Goal: Information Seeking & Learning: Learn about a topic

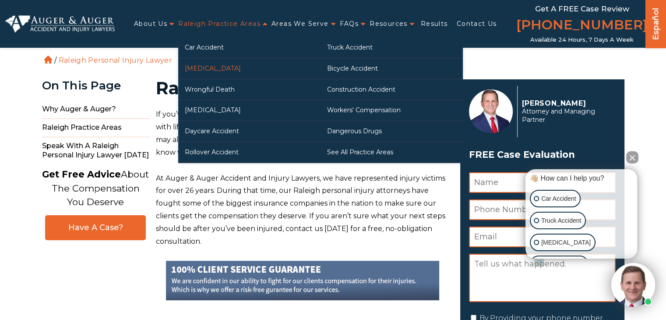
click at [211, 67] on link "[MEDICAL_DATA]" at bounding box center [249, 68] width 142 height 21
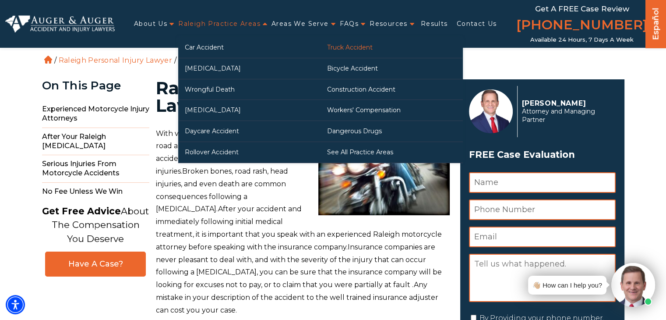
click at [350, 46] on link "Truck Accident" at bounding box center [392, 47] width 142 height 21
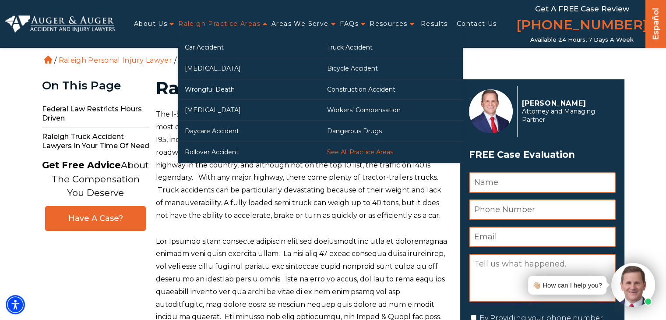
click at [361, 149] on link "See All Practice Areas" at bounding box center [392, 152] width 142 height 21
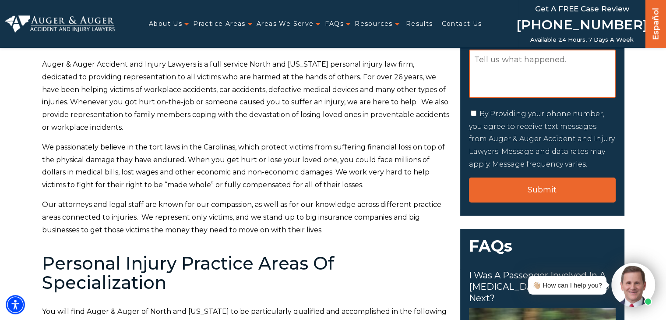
scroll to position [9777, 0]
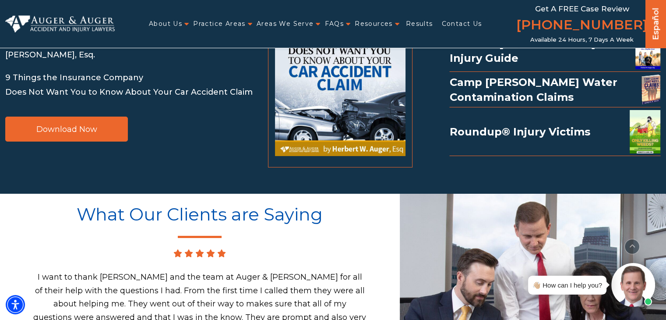
click at [297, 270] on p "I want to thank [PERSON_NAME] and the team at Auger & [PERSON_NAME] for all of …" at bounding box center [199, 323] width 333 height 107
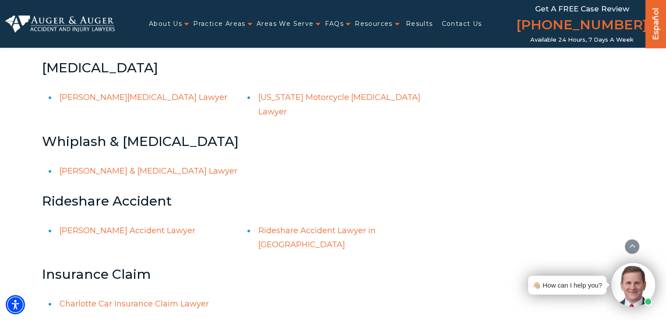
scroll to position [7197, 0]
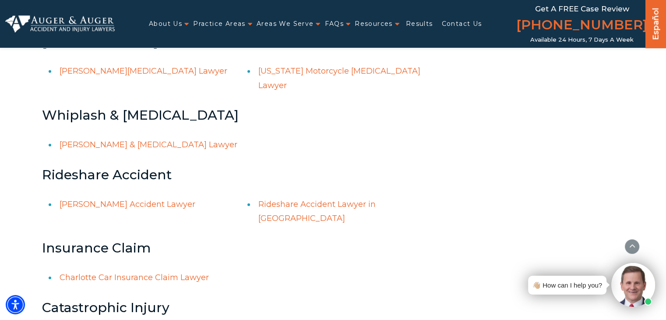
drag, startPoint x: 309, startPoint y: 145, endPoint x: 166, endPoint y: 142, distance: 142.8
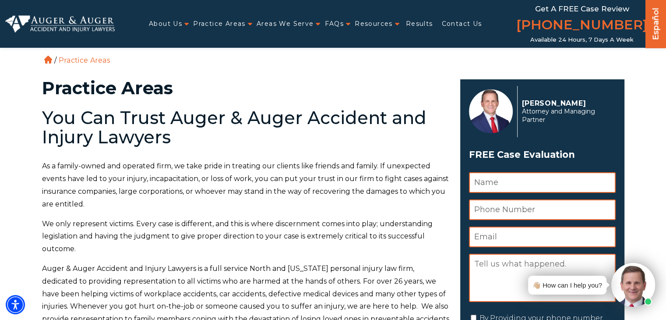
scroll to position [3074, 0]
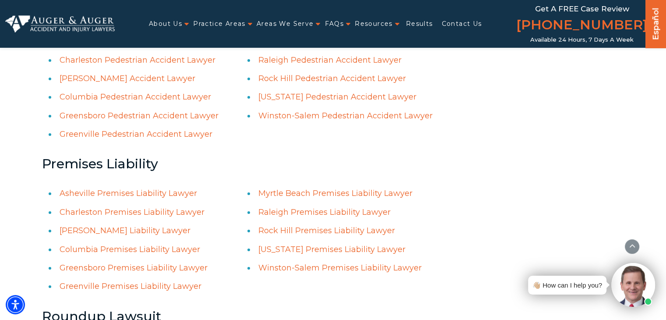
click at [147, 188] on link "Asheville Premises Liability Lawyer" at bounding box center [129, 193] width 138 height 10
